Goal: Find specific page/section: Find specific page/section

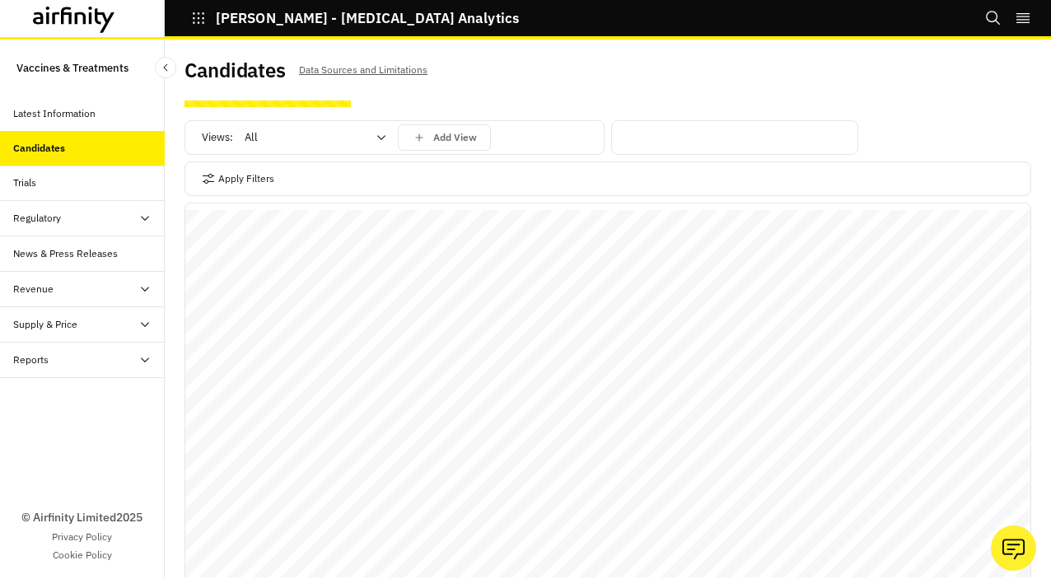
click at [97, 223] on div "Regulatory" at bounding box center [88, 218] width 151 height 15
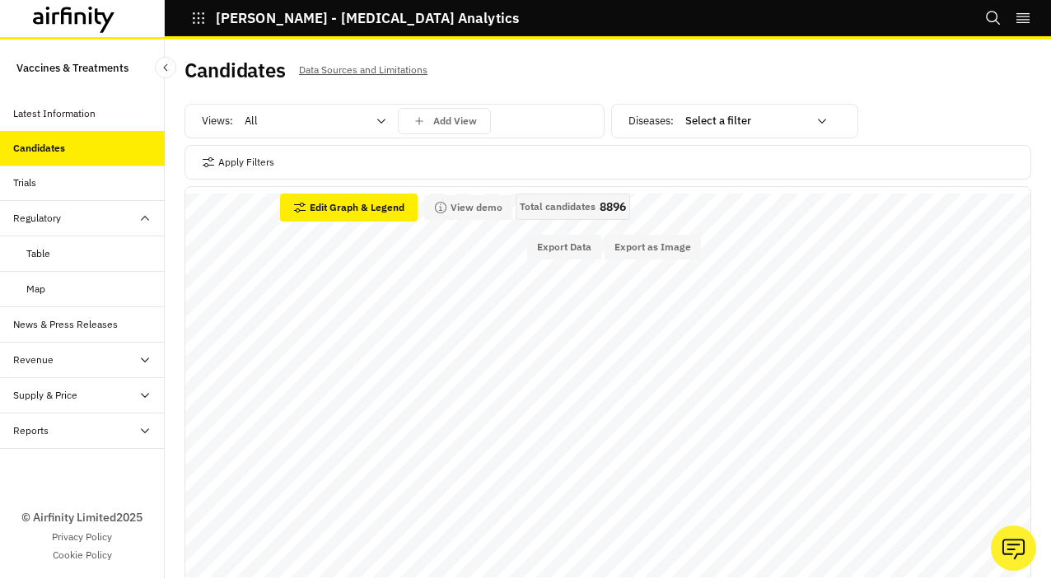
click at [88, 438] on div "Reports" at bounding box center [82, 430] width 165 height 35
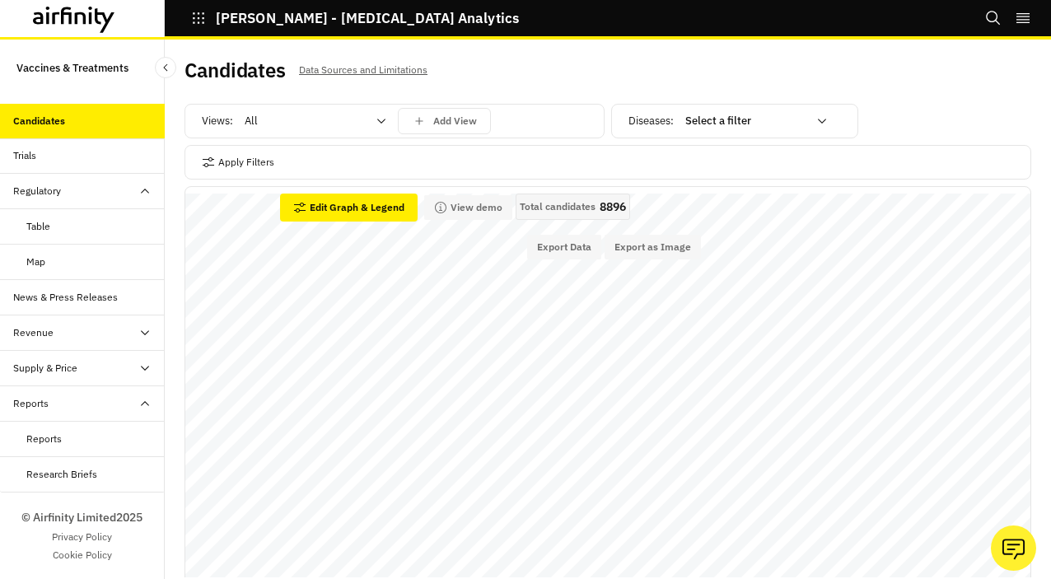
click at [57, 436] on div "Reports" at bounding box center [43, 438] width 35 height 15
